Goal: Information Seeking & Learning: Check status

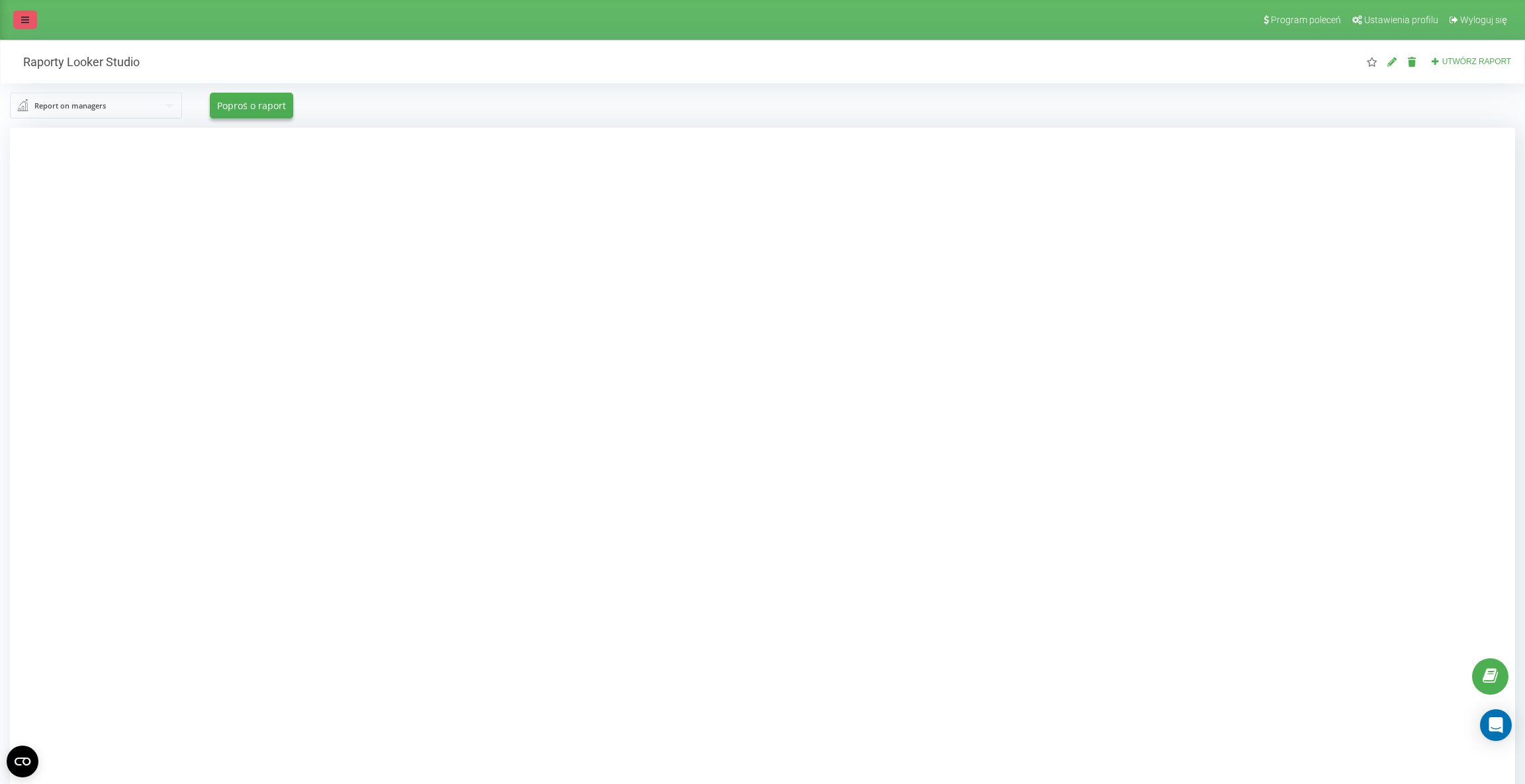
click at [25, 23] on icon at bounding box center [25, 20] width 8 height 9
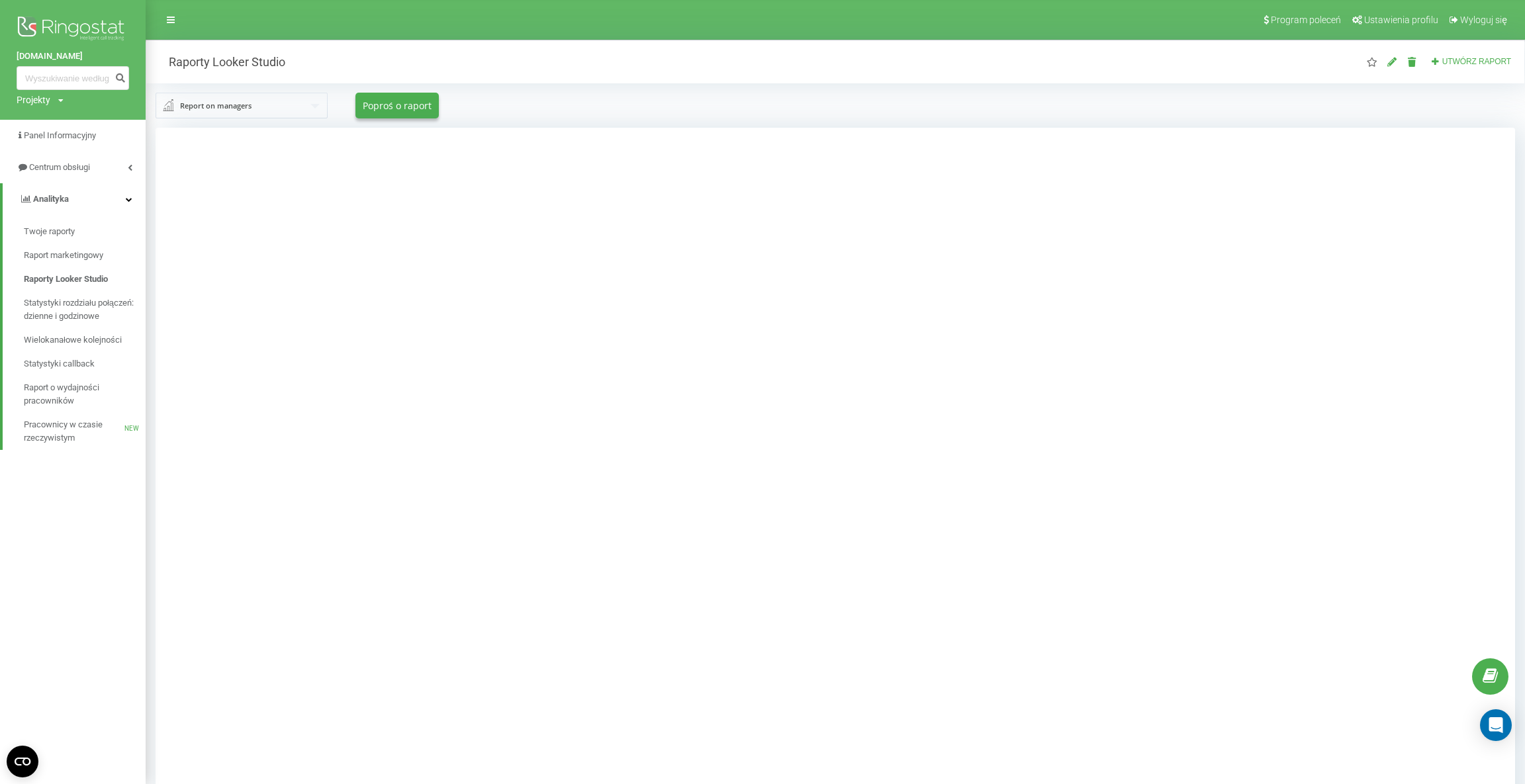
click at [292, 232] on div at bounding box center [835, 520] width 1359 height 784
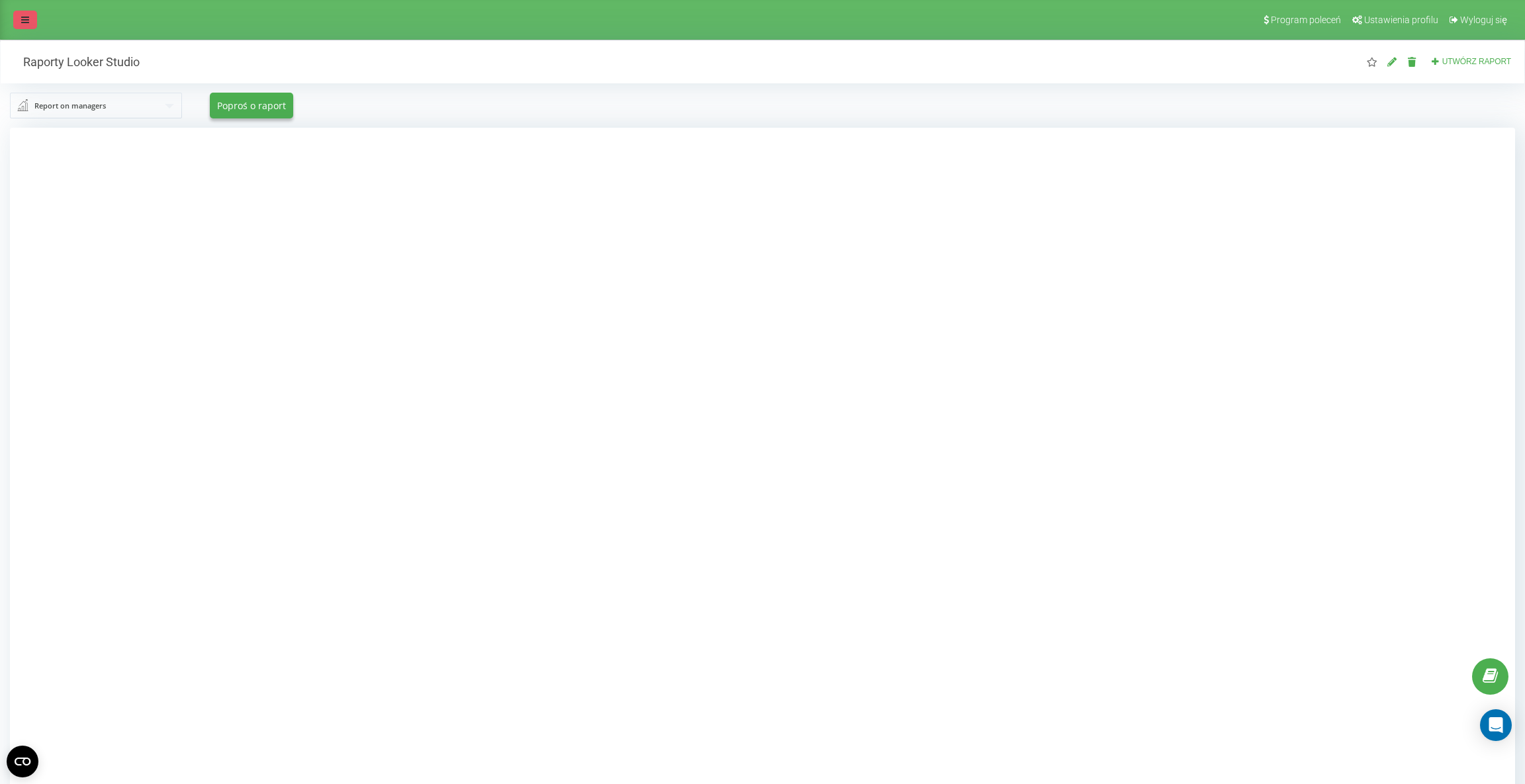
click at [27, 27] on link at bounding box center [25, 20] width 24 height 19
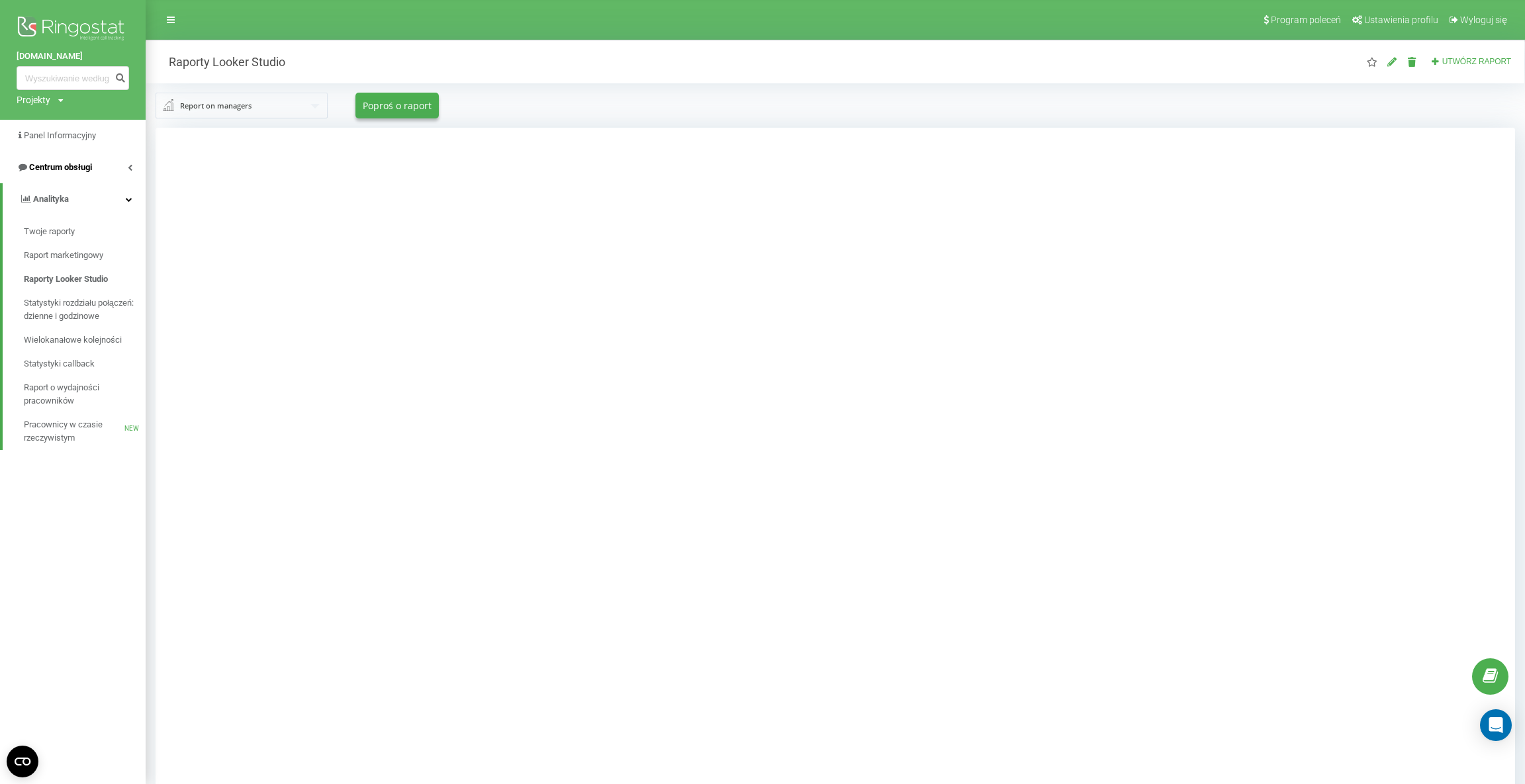
click at [62, 172] on span "Centrum obsługi" at bounding box center [54, 166] width 76 height 13
click at [64, 208] on link "Dziennik połączeń" at bounding box center [85, 200] width 122 height 24
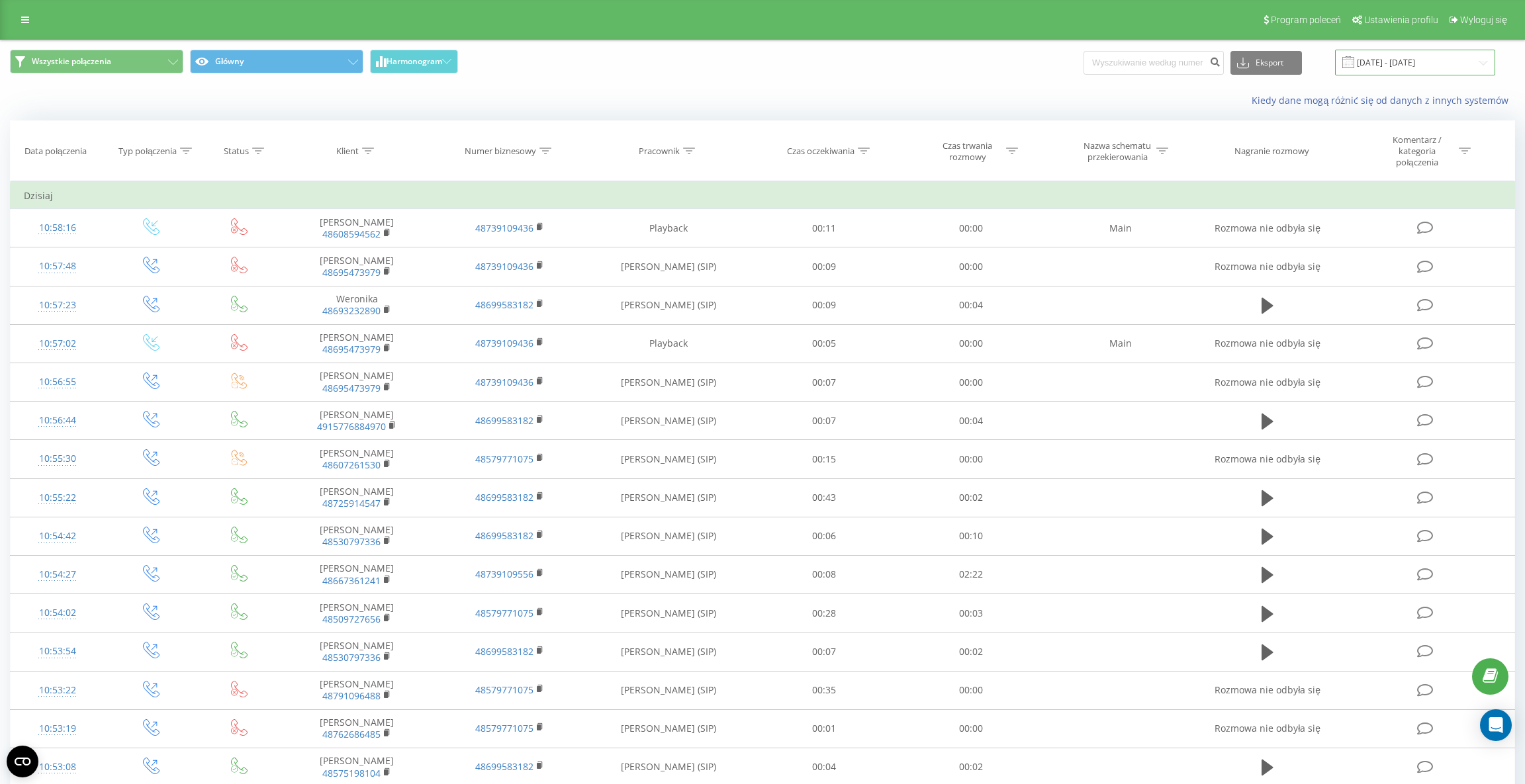
click at [1408, 69] on input "[DATE] - [DATE]" at bounding box center [1415, 63] width 160 height 26
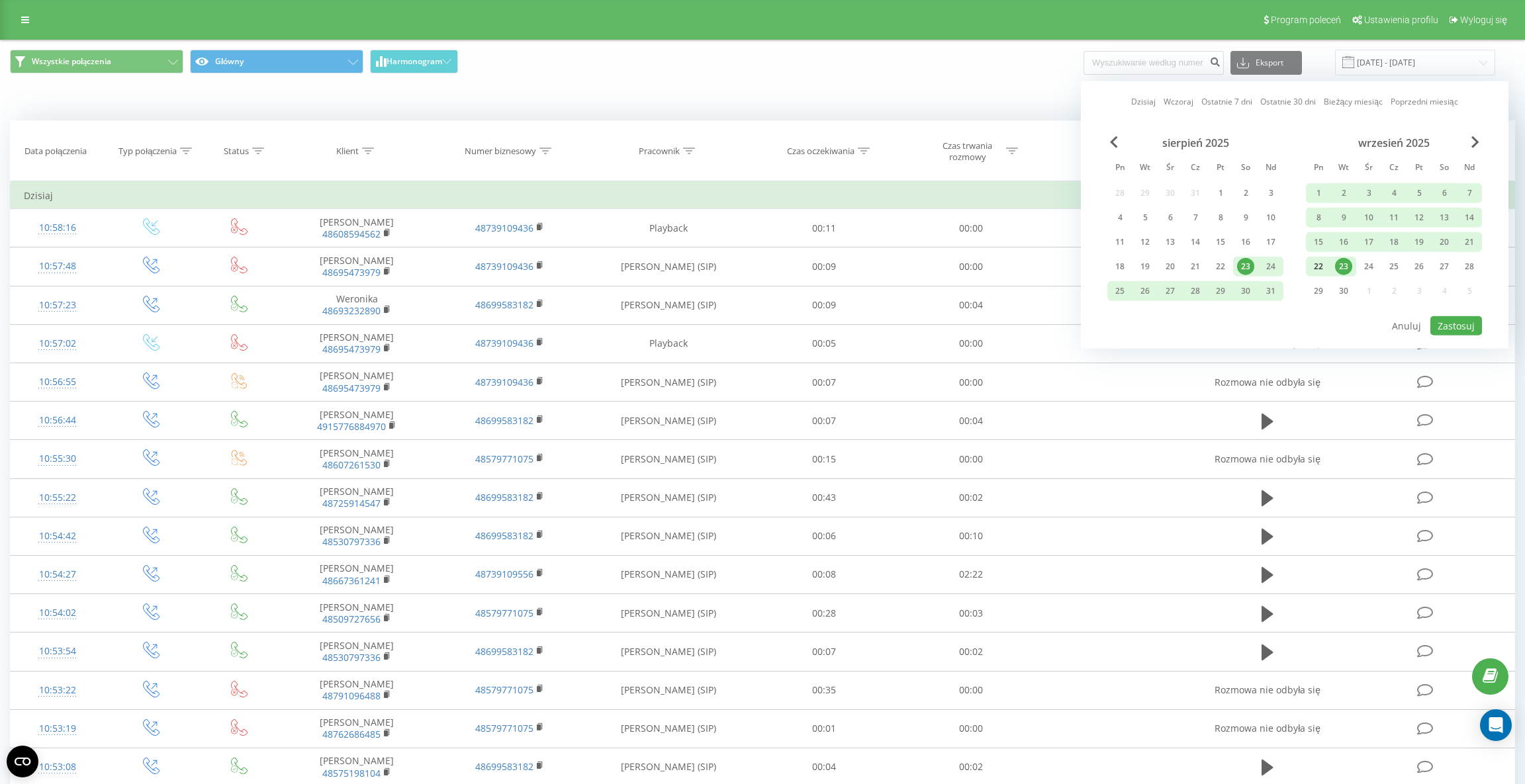
click at [1323, 264] on div "22" at bounding box center [1318, 267] width 17 height 17
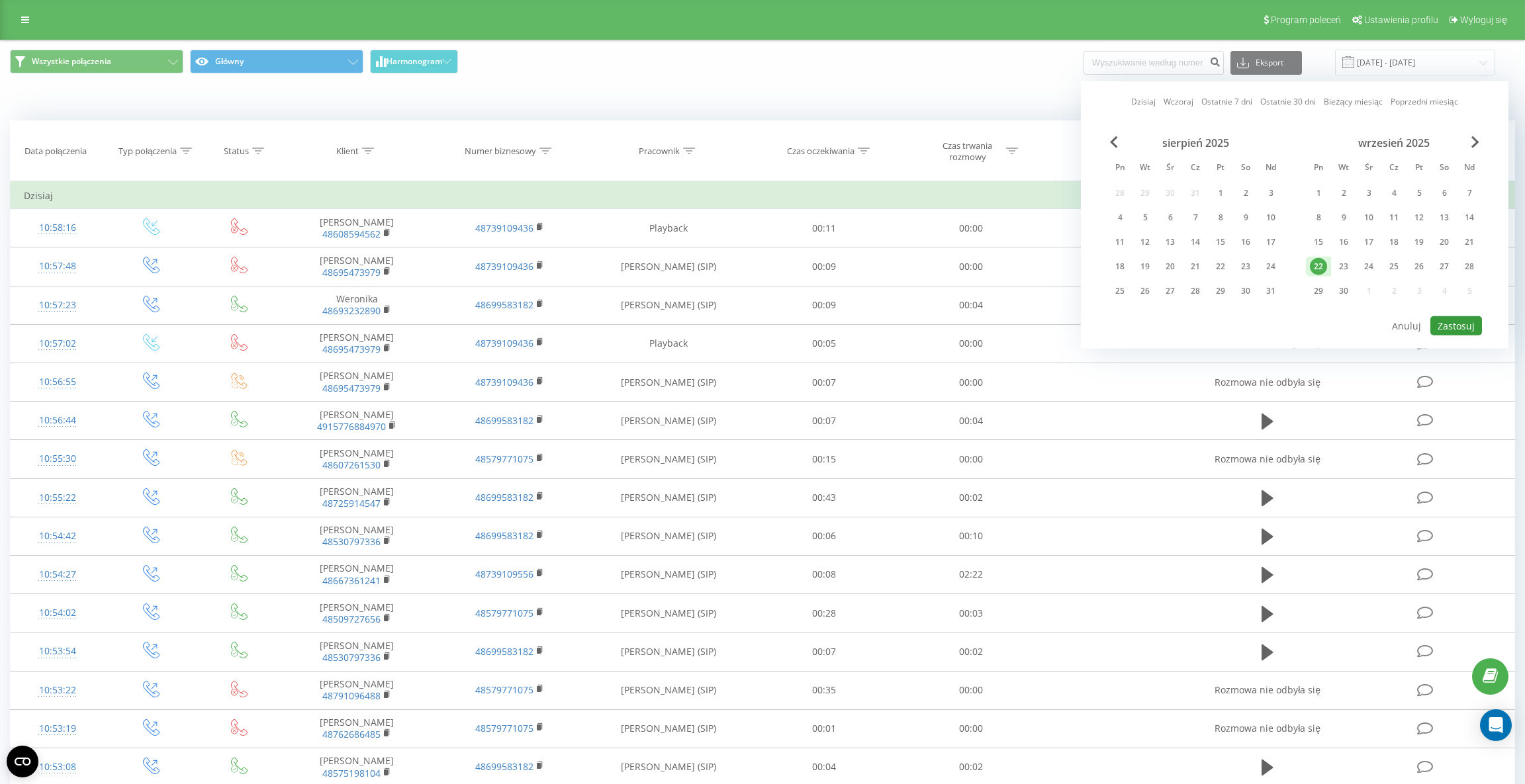
click at [1444, 325] on button "Zastosuj" at bounding box center [1456, 326] width 51 height 19
type input "[DATE] - [DATE]"
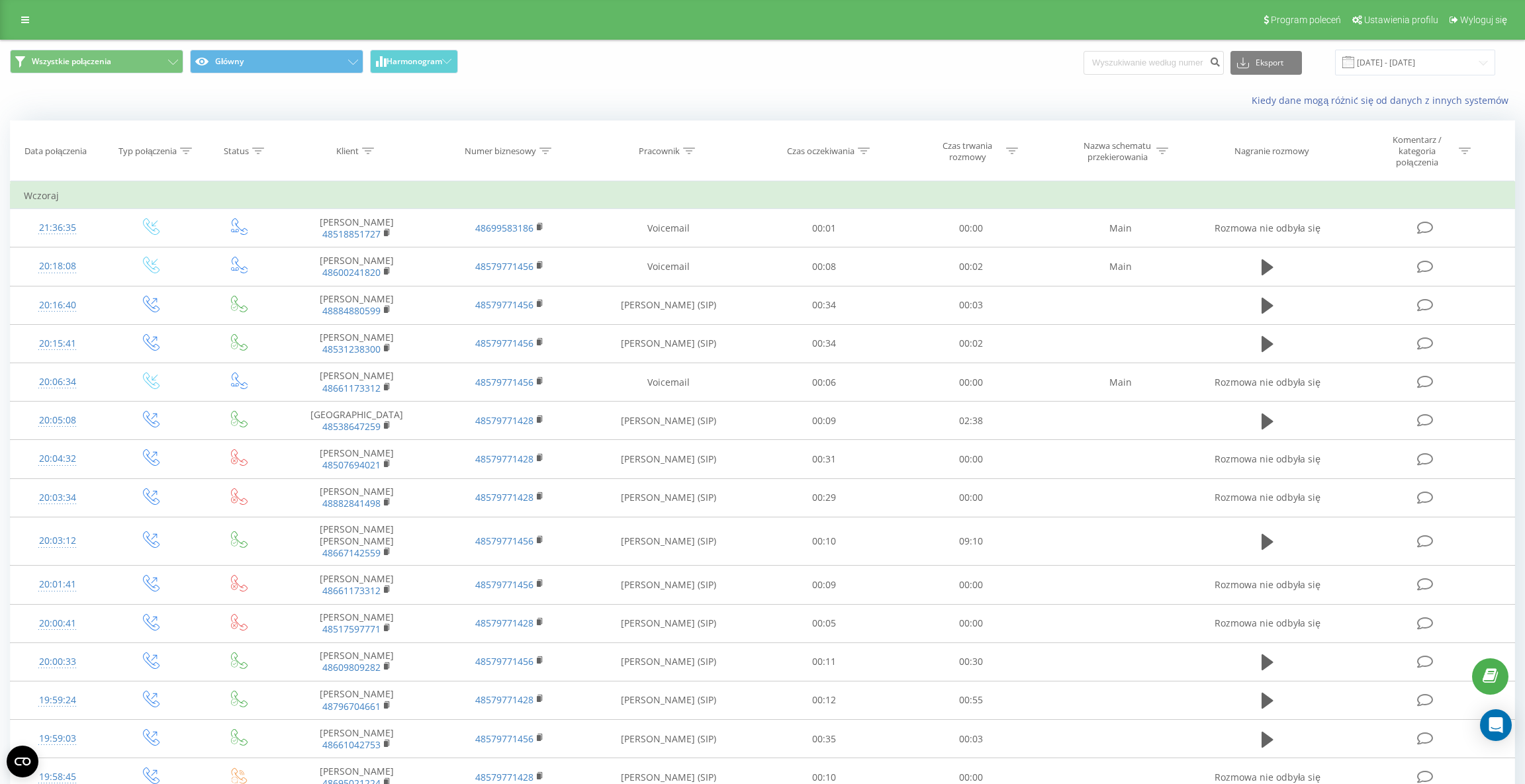
click at [687, 154] on div at bounding box center [689, 151] width 12 height 11
click at [675, 240] on input "text" at bounding box center [669, 251] width 117 height 23
type input "łabuś"
click at [691, 268] on span "OK" at bounding box center [696, 278] width 37 height 21
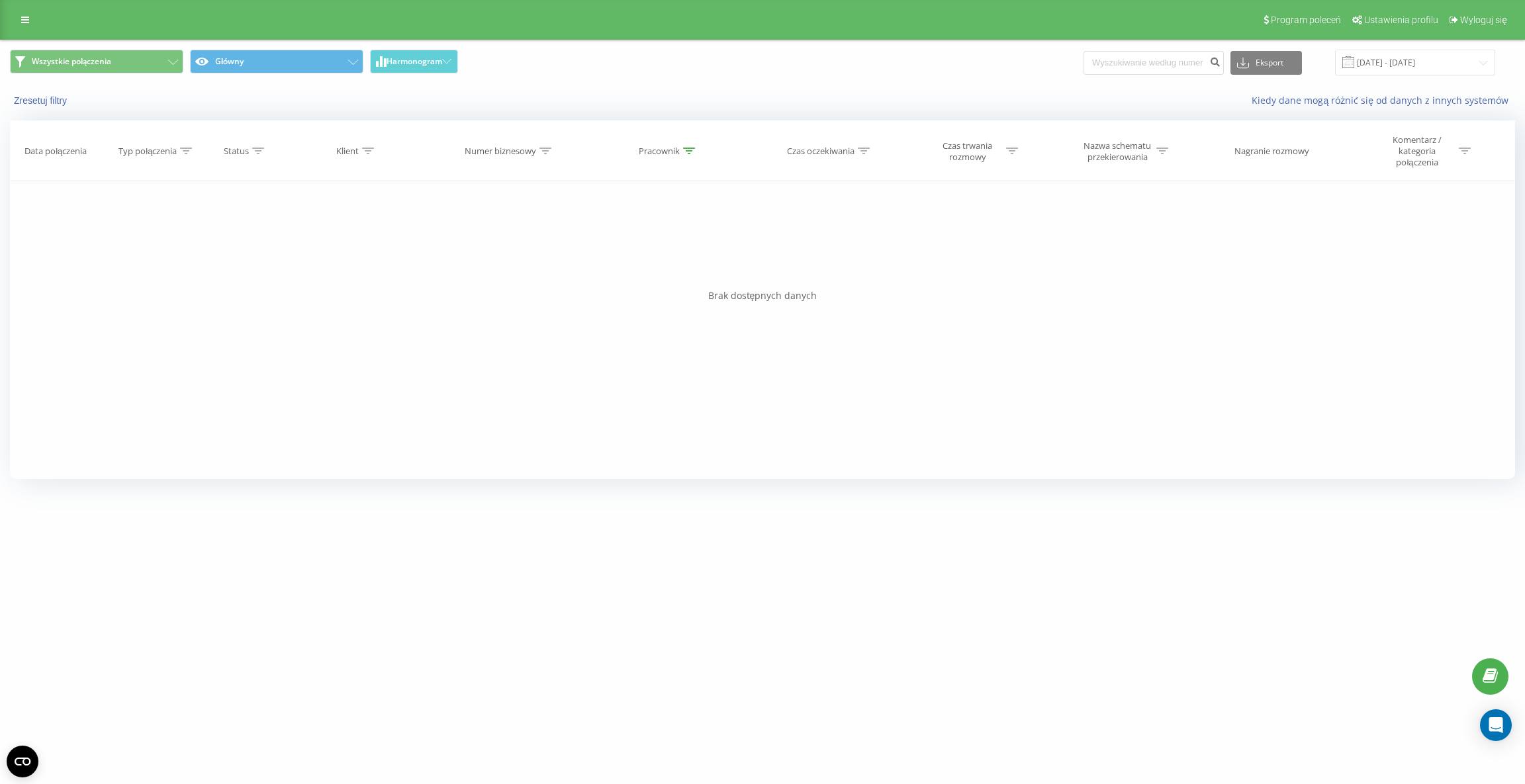
click at [1010, 151] on icon at bounding box center [1013, 151] width 12 height 7
click at [986, 223] on div at bounding box center [964, 221] width 94 height 13
click at [980, 356] on div "Jest większe lub równe" at bounding box center [971, 353] width 115 height 21
click at [977, 250] on input "text" at bounding box center [971, 251] width 117 height 23
type input "00:20"
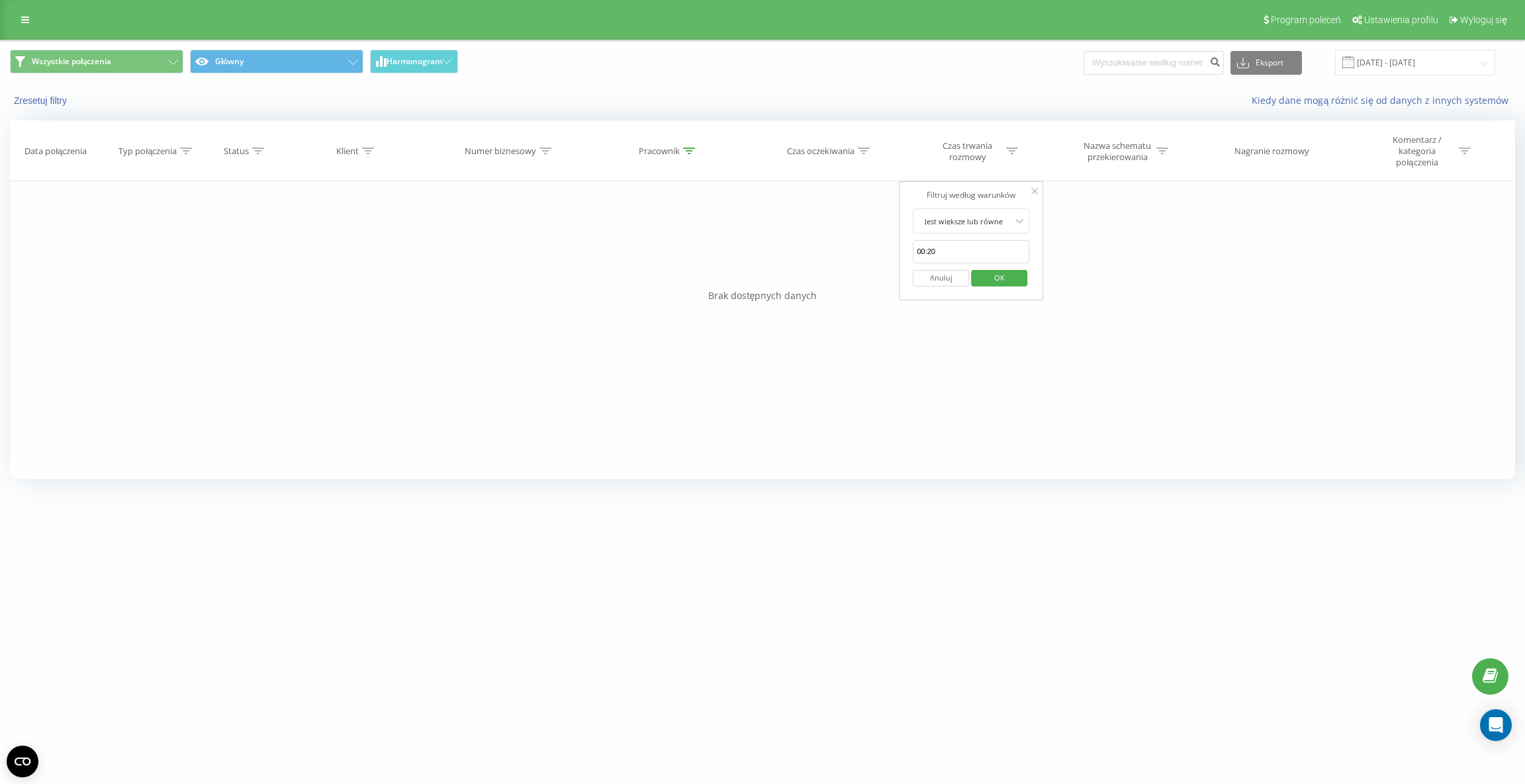
click at [994, 268] on span "OK" at bounding box center [999, 278] width 37 height 21
click at [664, 149] on div "Pracownik" at bounding box center [659, 151] width 41 height 11
click at [656, 249] on input "łabuś" at bounding box center [669, 251] width 117 height 23
type input "labus"
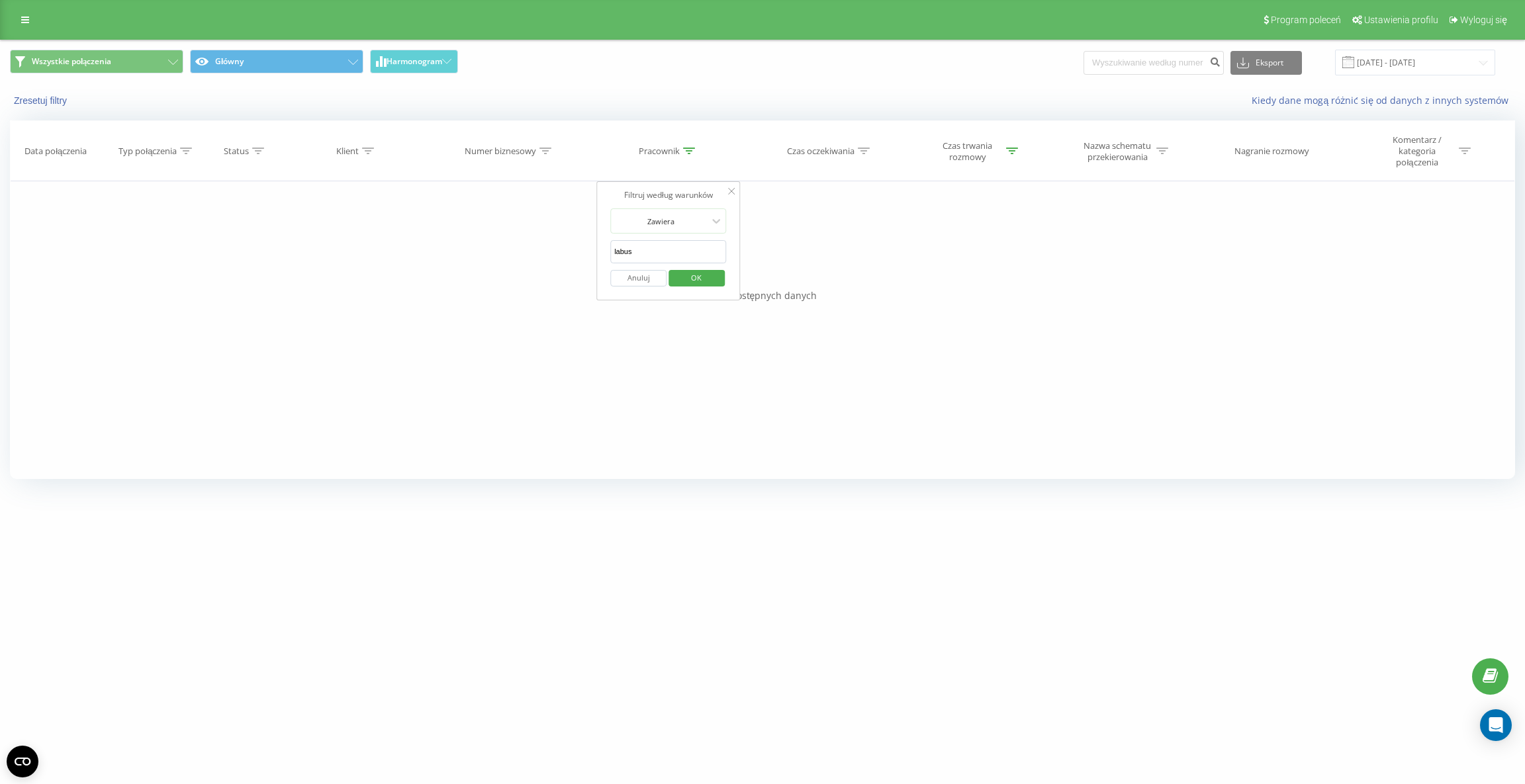
click button "OK" at bounding box center [697, 278] width 57 height 16
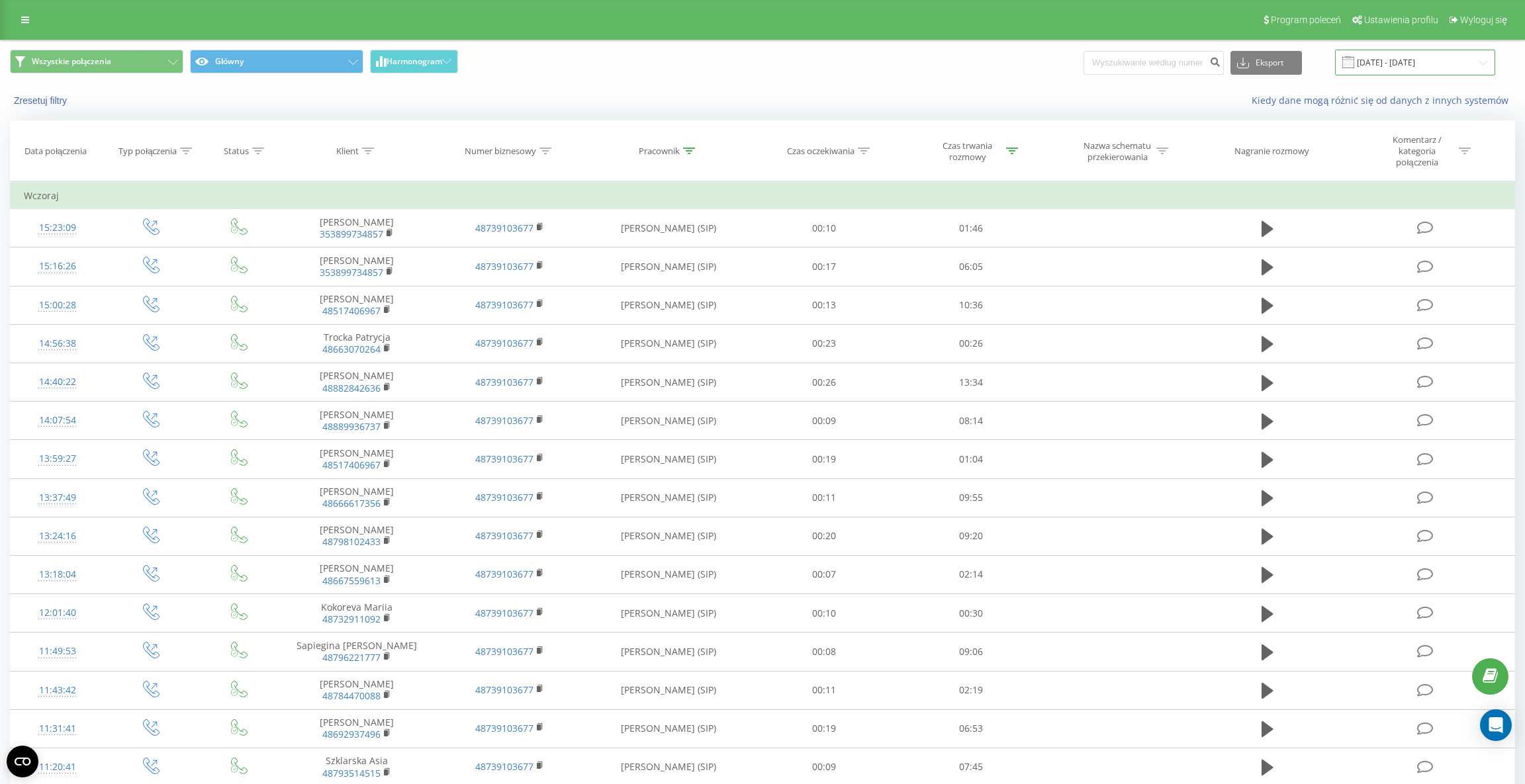
click at [1398, 63] on input "[DATE] - [DATE]" at bounding box center [1415, 63] width 160 height 26
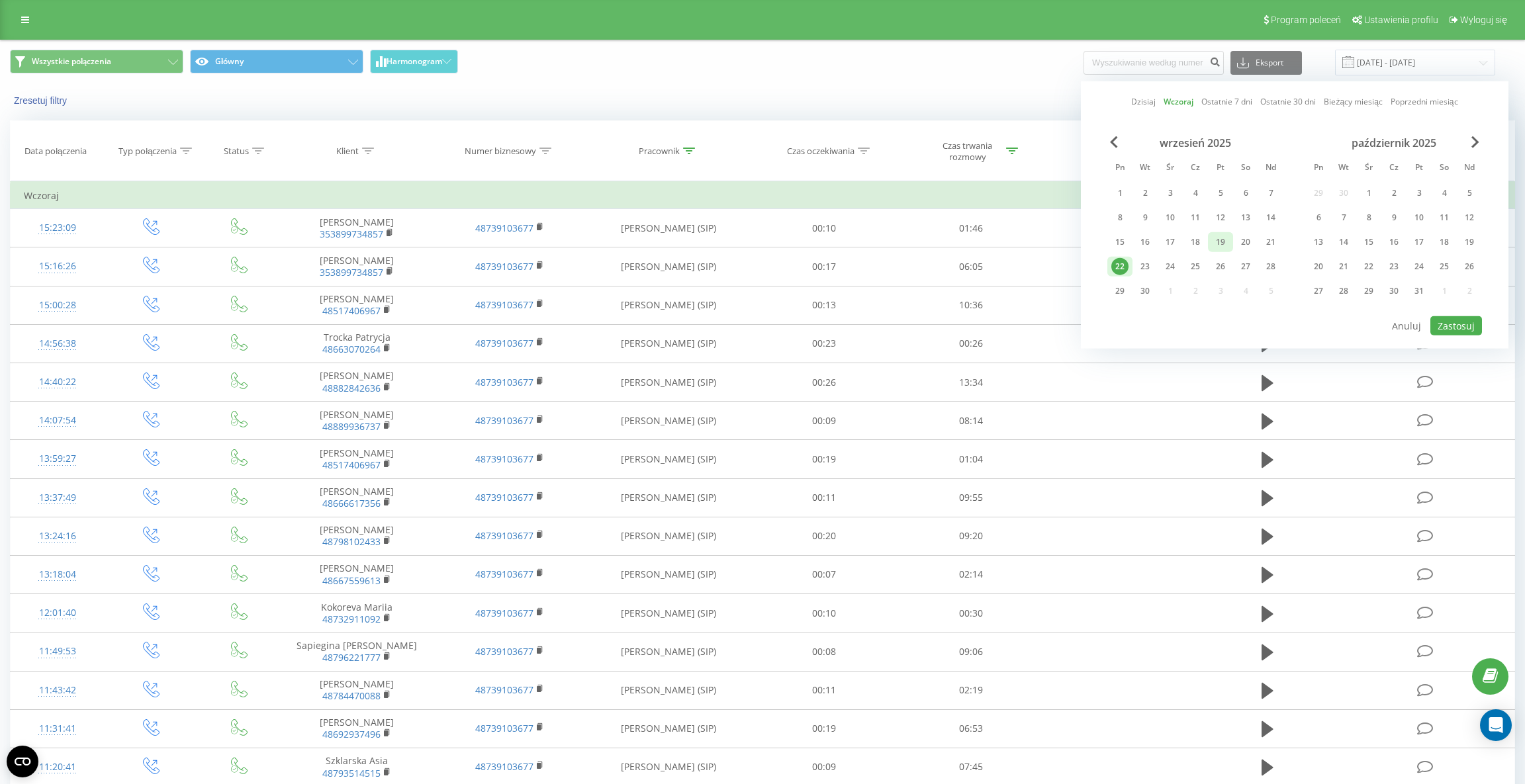
click at [1225, 242] on div "19" at bounding box center [1220, 242] width 17 height 17
click at [1467, 317] on button "Zastosuj" at bounding box center [1456, 326] width 51 height 19
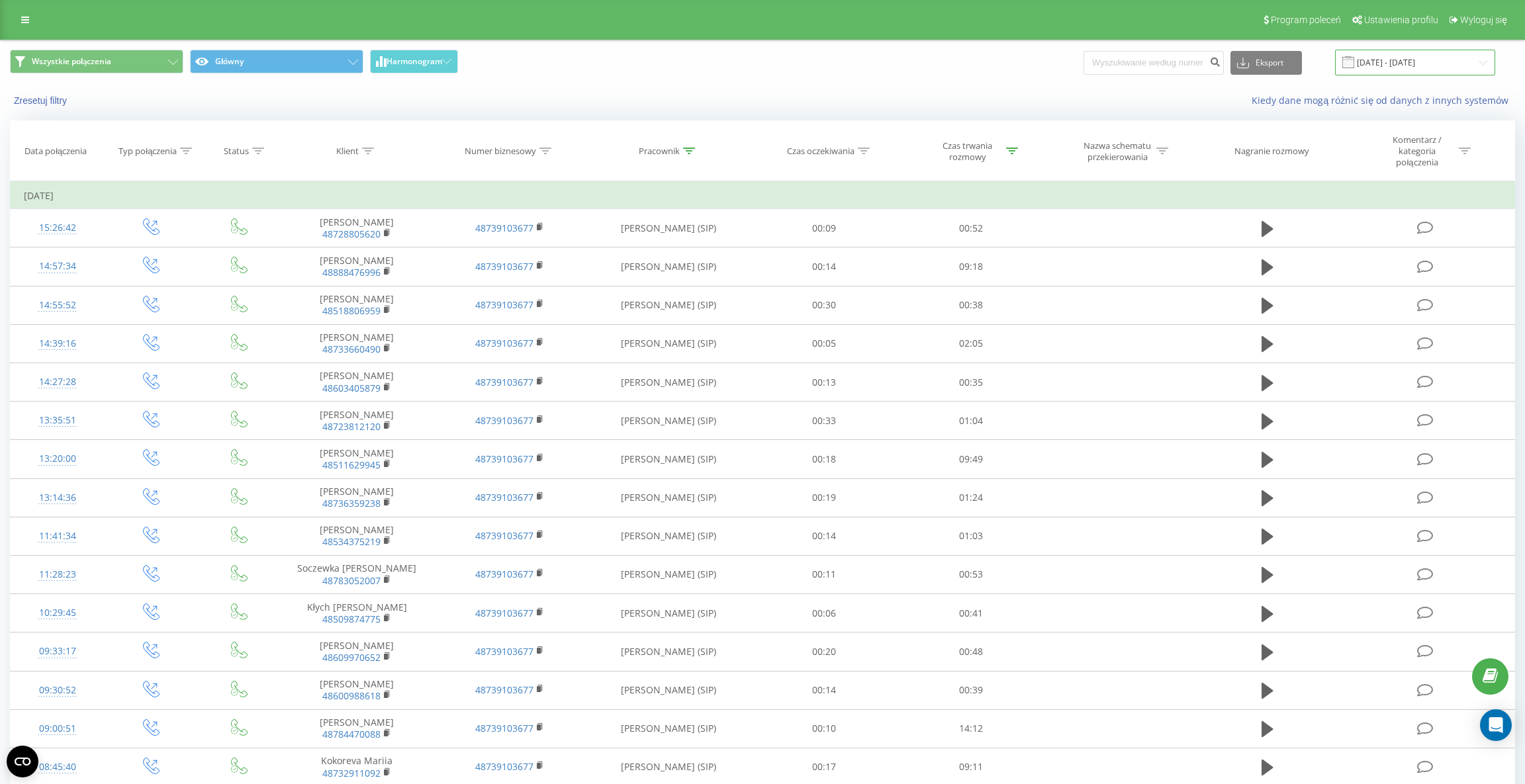
click at [1390, 65] on input "[DATE] - [DATE]" at bounding box center [1415, 63] width 160 height 26
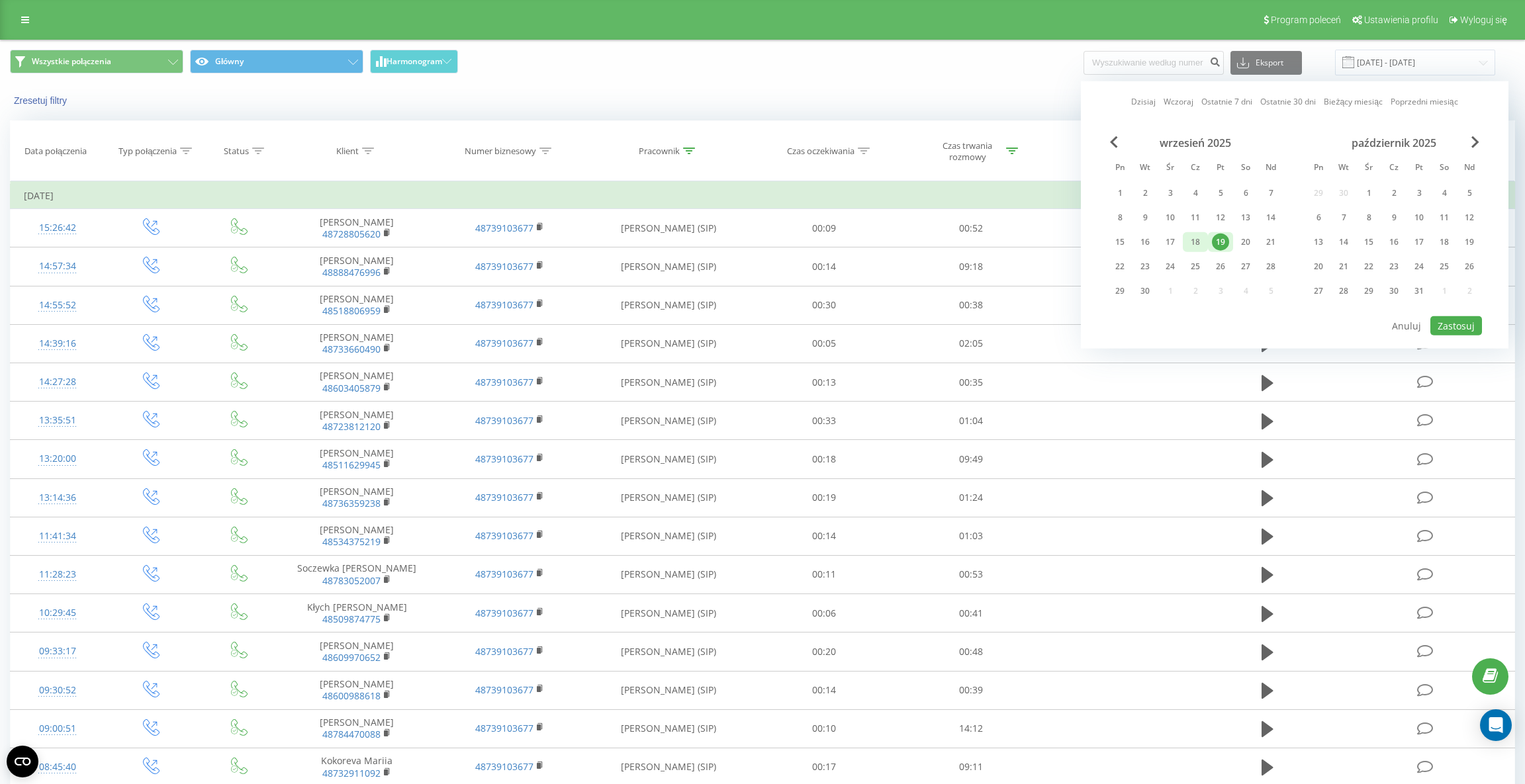
click at [1196, 240] on div "18" at bounding box center [1195, 242] width 17 height 17
click at [1458, 323] on button "Zastosuj" at bounding box center [1456, 326] width 51 height 19
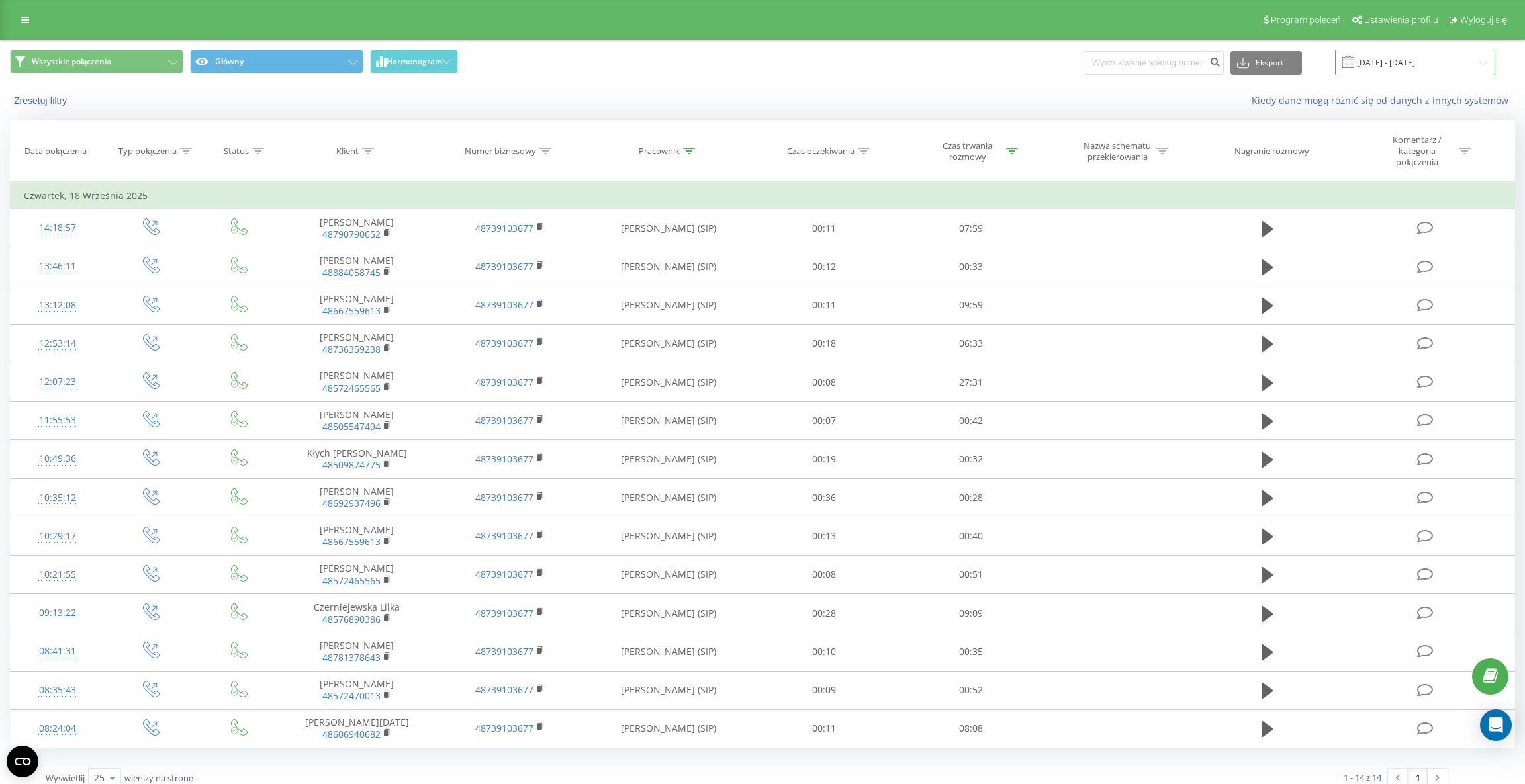
click at [1407, 60] on input "[DATE] - [DATE]" at bounding box center [1415, 63] width 160 height 26
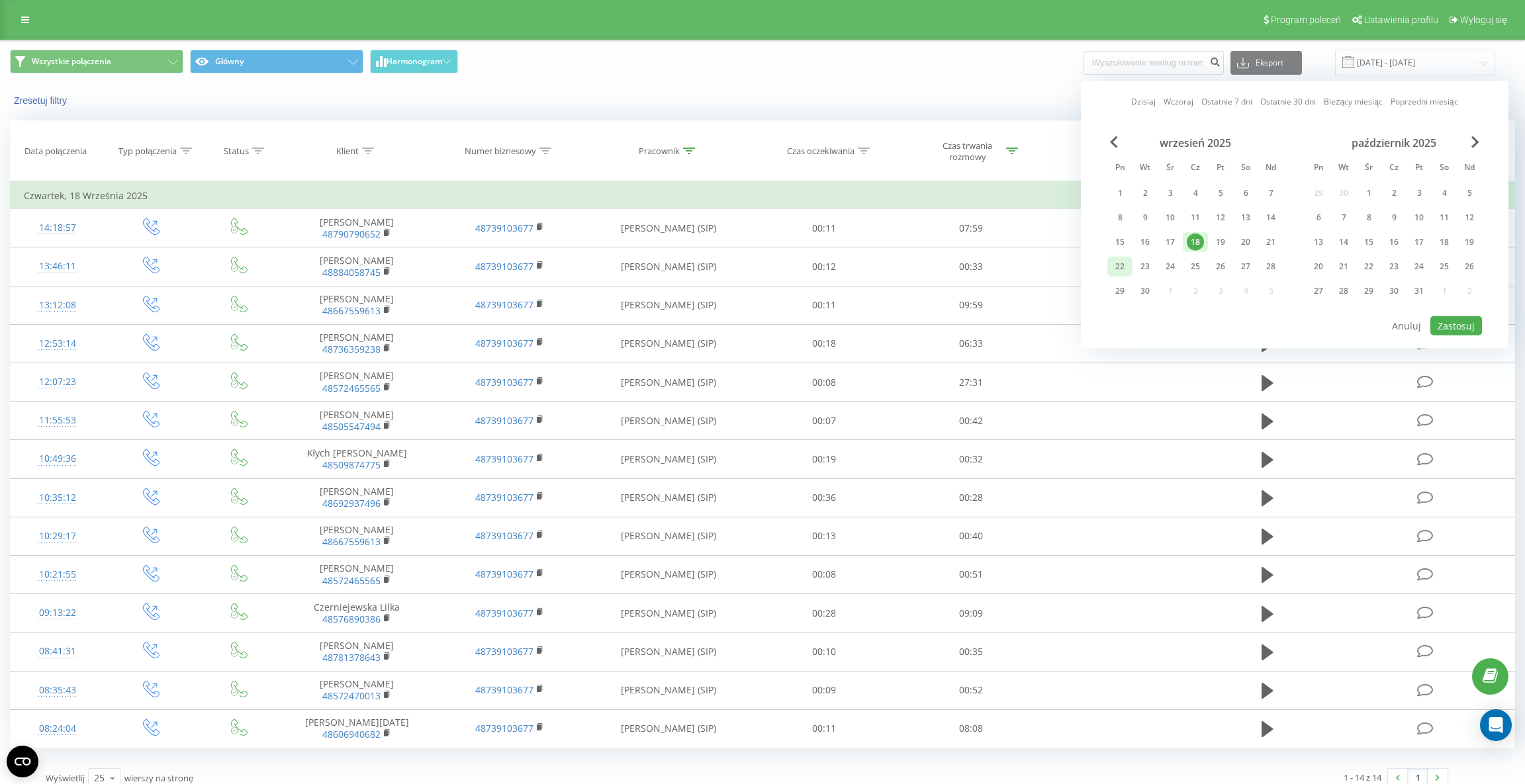
click at [1117, 269] on div "22" at bounding box center [1120, 267] width 17 height 17
click at [1462, 329] on button "Zastosuj" at bounding box center [1456, 326] width 51 height 19
type input "[DATE] - [DATE]"
